Goal: Information Seeking & Learning: Learn about a topic

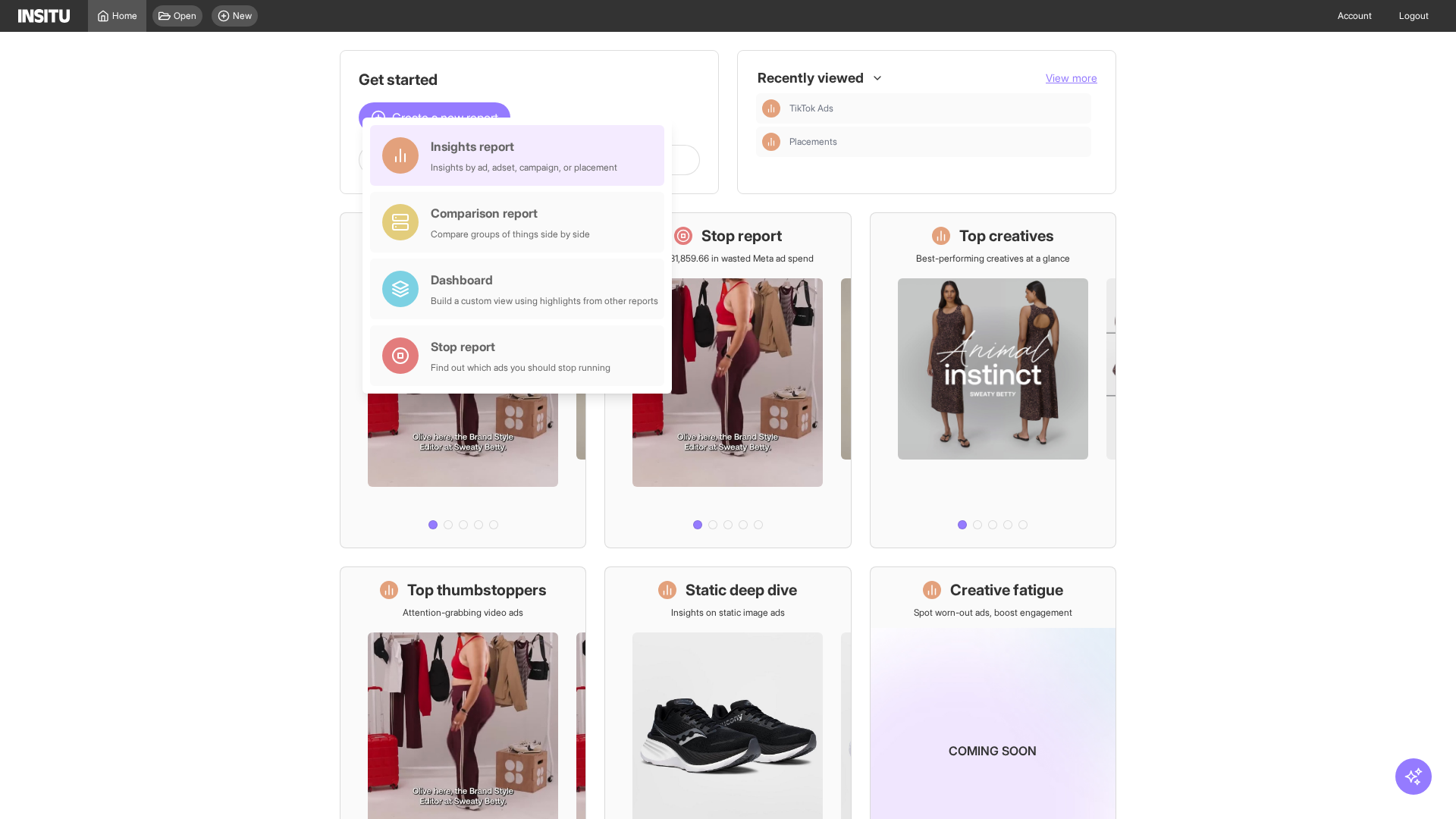
click at [521, 155] on div "Insights report Insights by ad, adset, campaign, or placement" at bounding box center [524, 155] width 187 height 36
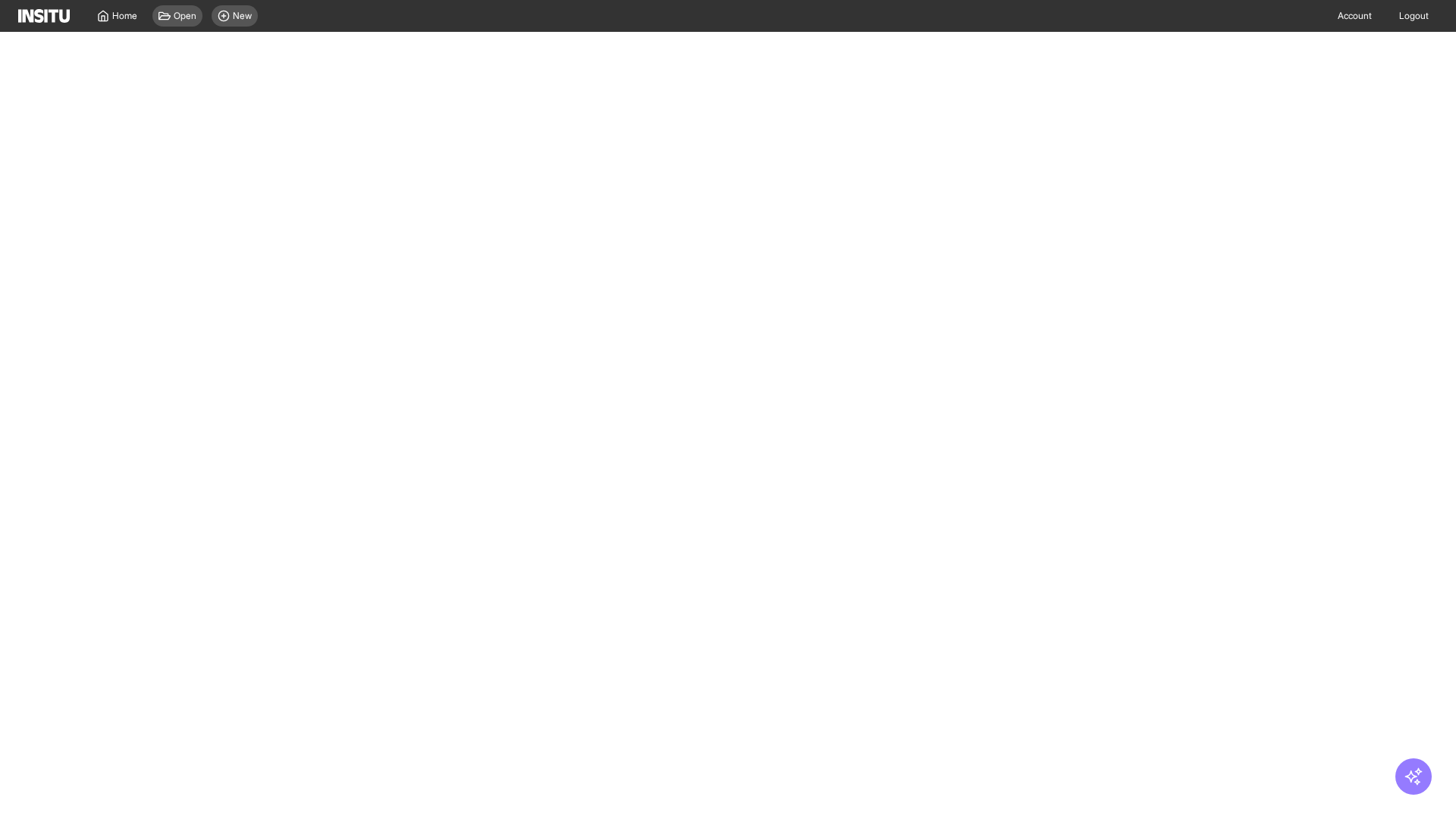
select select "**"
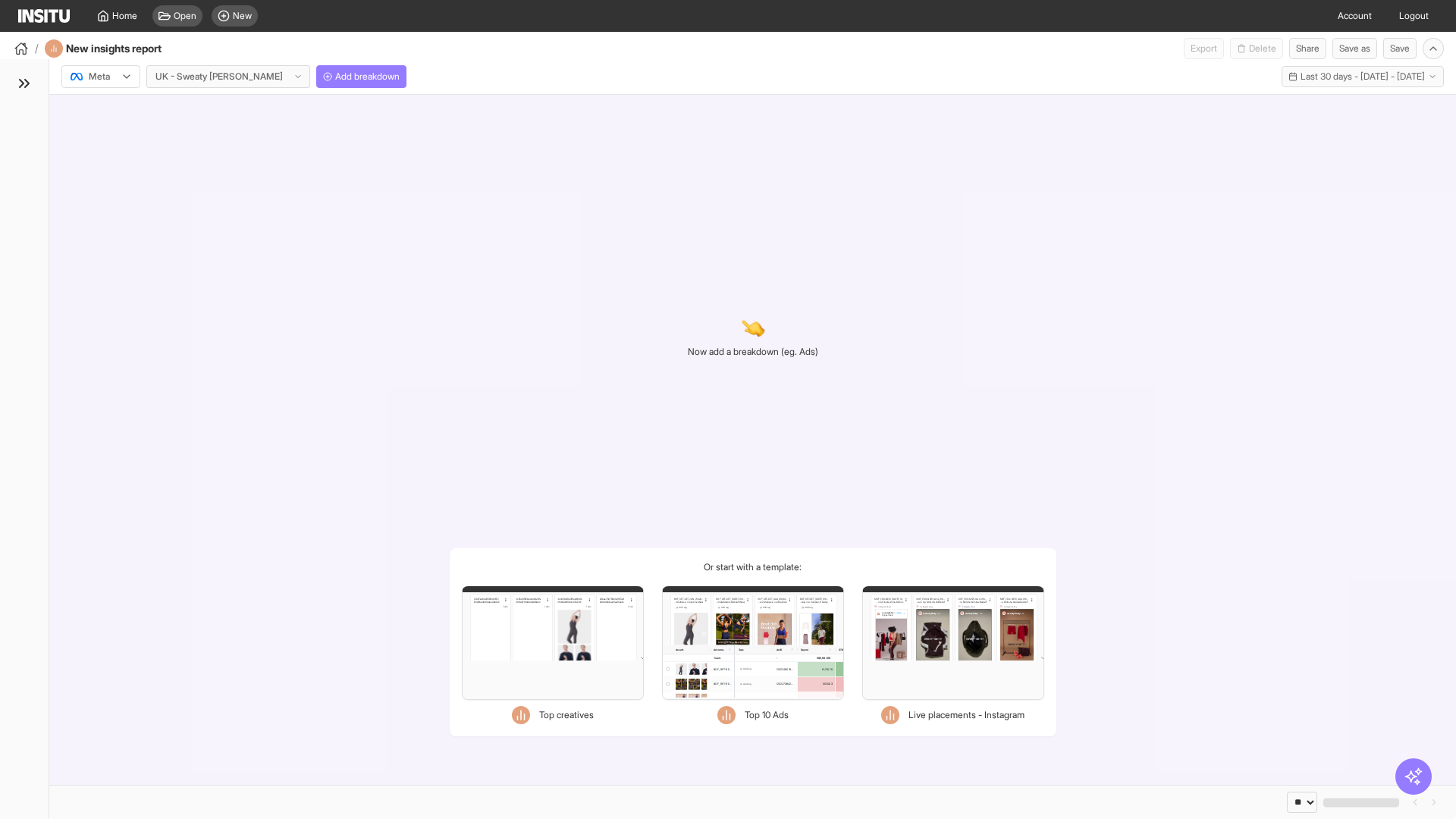
click at [101, 77] on div at bounding box center [90, 77] width 42 height 15
click at [104, 135] on span "TikTok" at bounding box center [103, 135] width 26 height 14
